Goal: Transaction & Acquisition: Purchase product/service

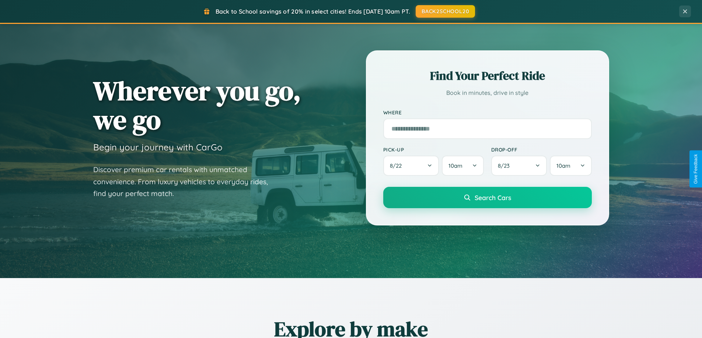
scroll to position [317, 0]
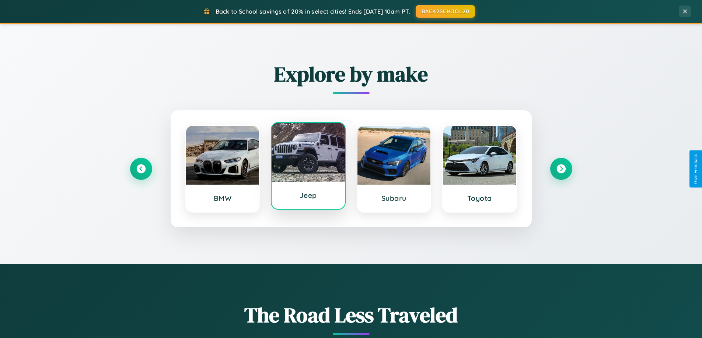
click at [308, 166] on div at bounding box center [307, 152] width 73 height 59
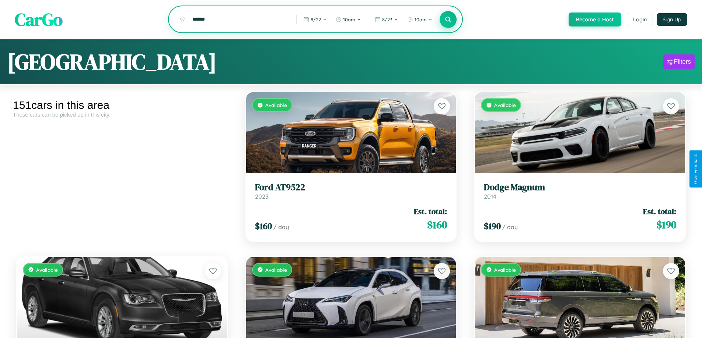
click at [447, 20] on icon at bounding box center [448, 19] width 7 height 7
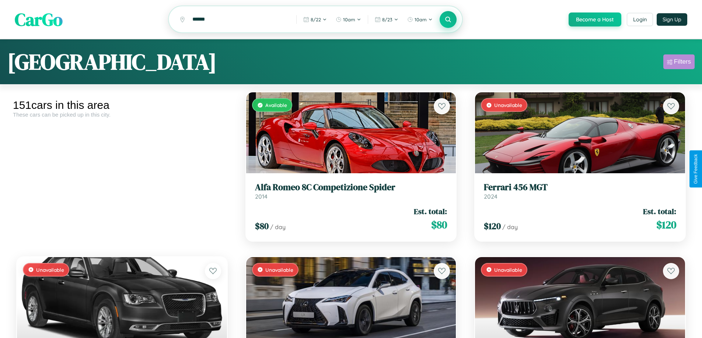
click at [678, 63] on div "Filters" at bounding box center [682, 61] width 17 height 7
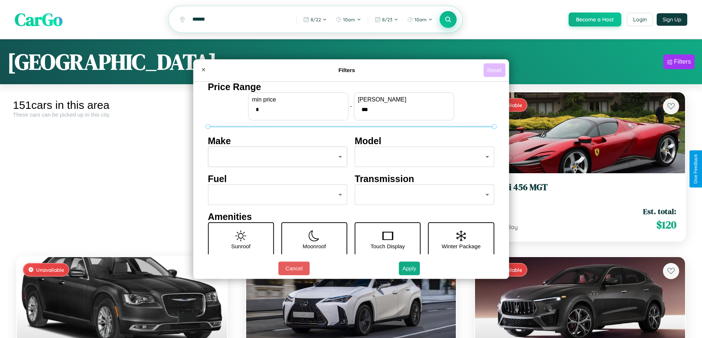
click at [495, 70] on button "Reset" at bounding box center [494, 70] width 22 height 14
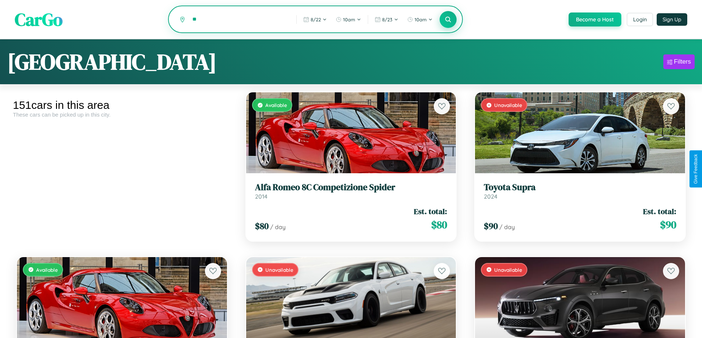
type input "*"
type input "******"
click at [447, 20] on icon at bounding box center [448, 19] width 7 height 7
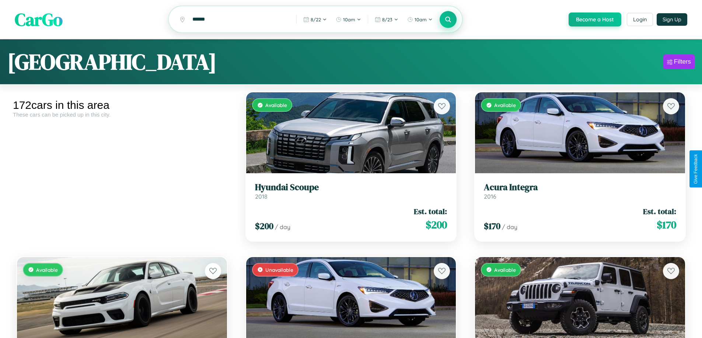
scroll to position [6206, 0]
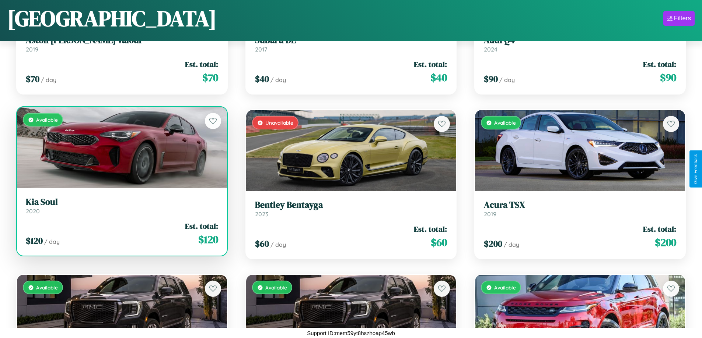
click at [121, 209] on link "Kia Soul 2020" at bounding box center [122, 206] width 192 height 18
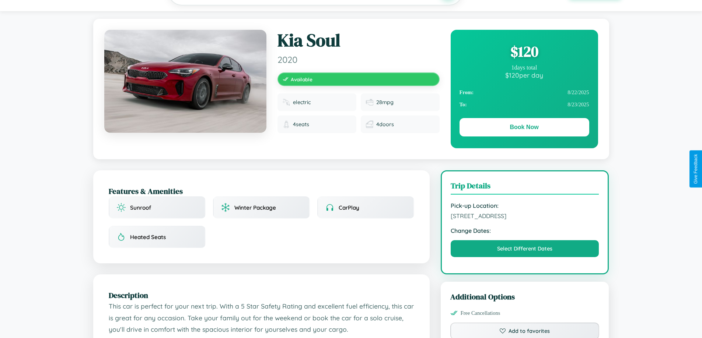
scroll to position [191, 0]
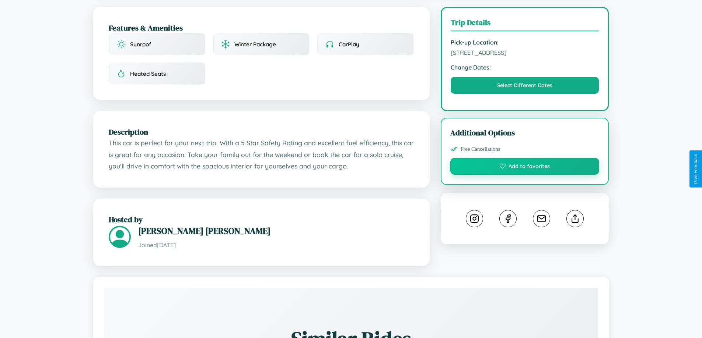
click at [524, 168] on button "Add to favorites" at bounding box center [524, 166] width 149 height 17
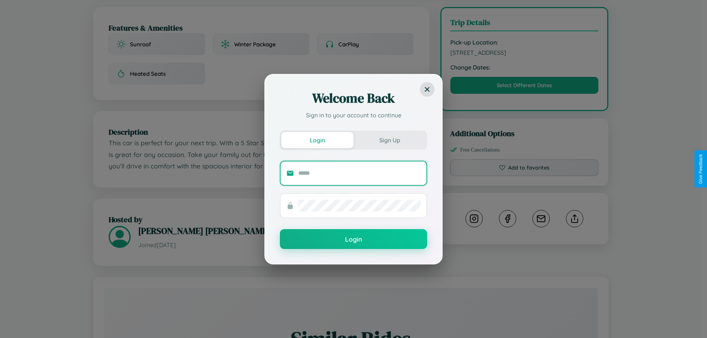
click at [359, 173] on input "text" at bounding box center [359, 174] width 122 height 12
type input "**********"
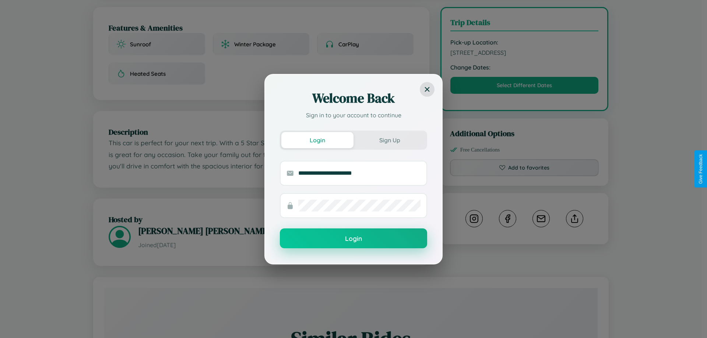
click at [354, 239] on button "Login" at bounding box center [353, 239] width 147 height 20
